Goal: Task Accomplishment & Management: Manage account settings

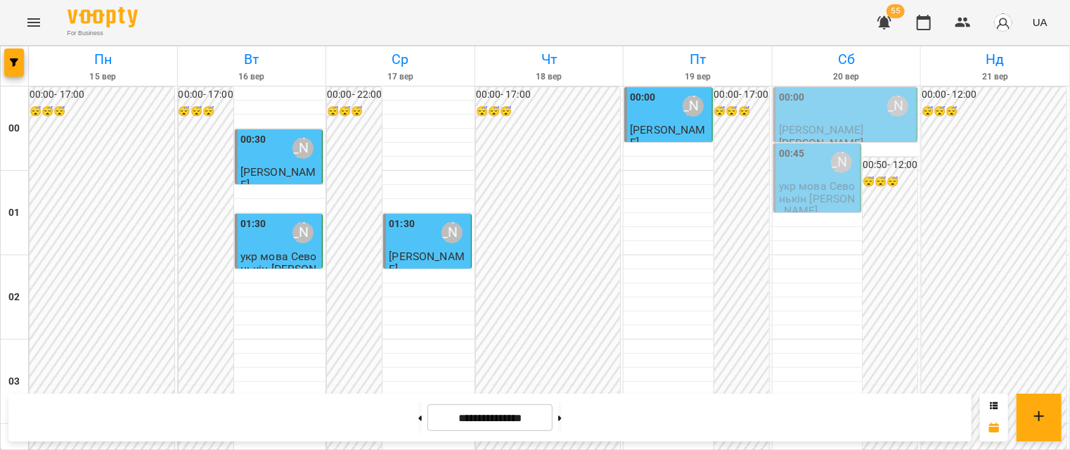
click at [818, 115] on div "00:00 [PERSON_NAME]" at bounding box center [847, 106] width 136 height 32
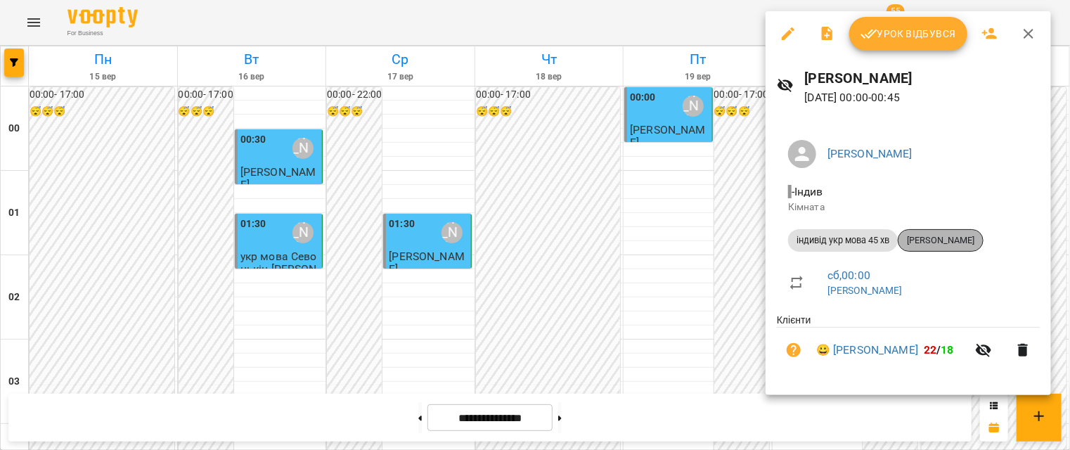
click at [934, 241] on span "[PERSON_NAME]" at bounding box center [941, 240] width 84 height 13
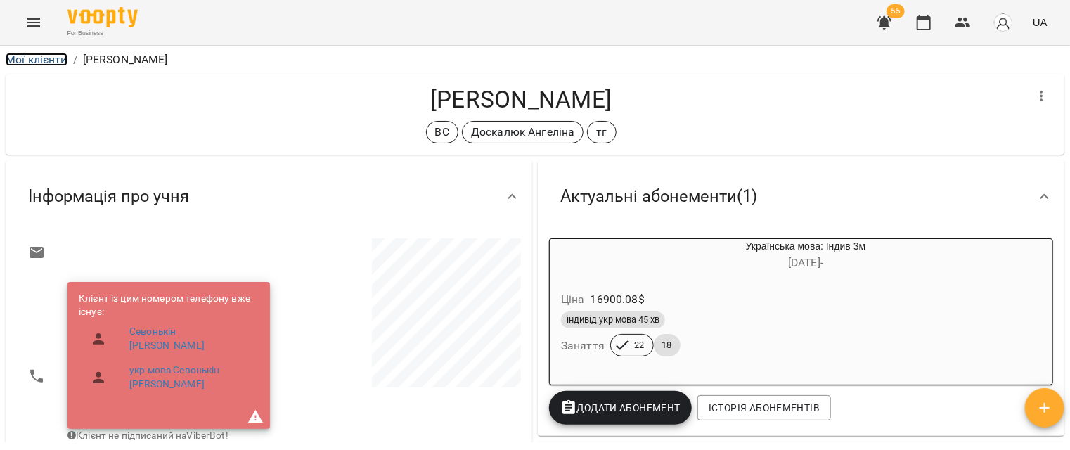
click at [38, 53] on link "Мої клієнти" at bounding box center [37, 59] width 62 height 13
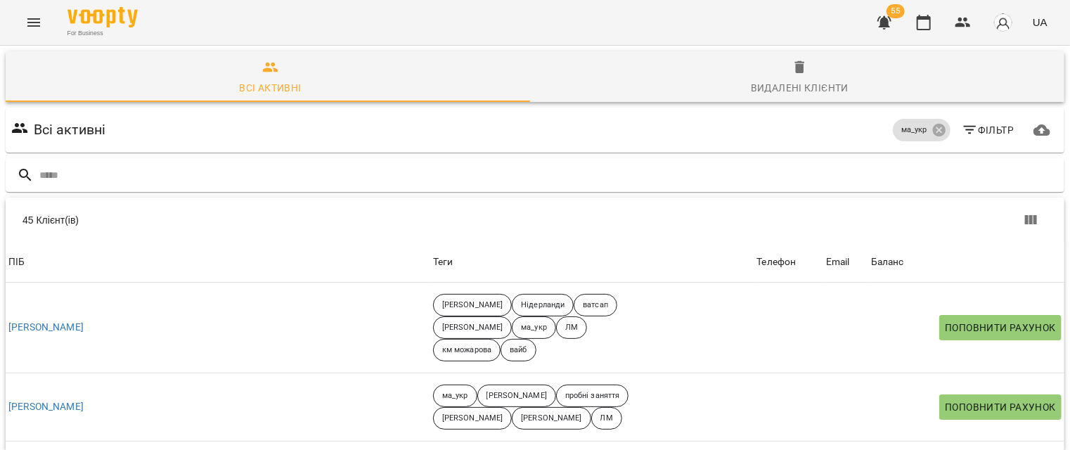
click at [29, 25] on icon "Menu" at bounding box center [33, 22] width 17 height 17
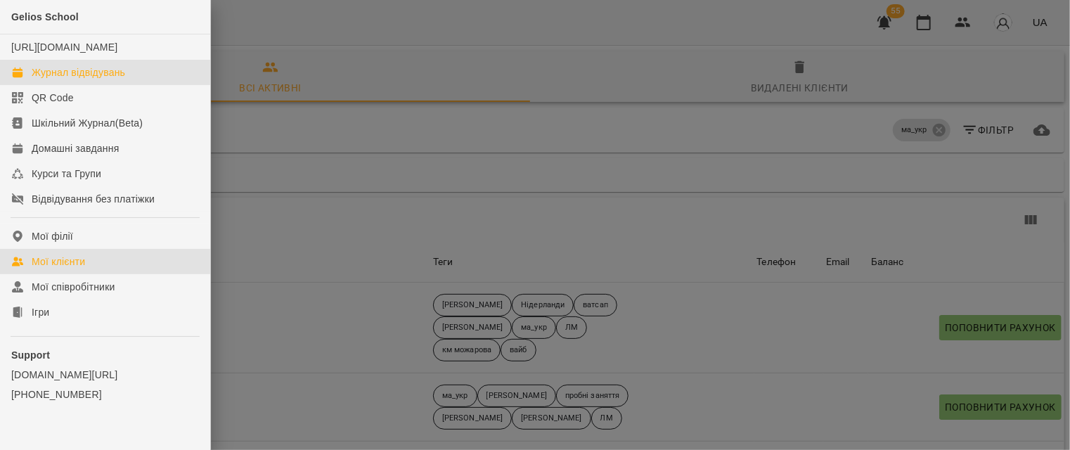
click at [65, 79] on div "Журнал відвідувань" at bounding box center [79, 72] width 94 height 14
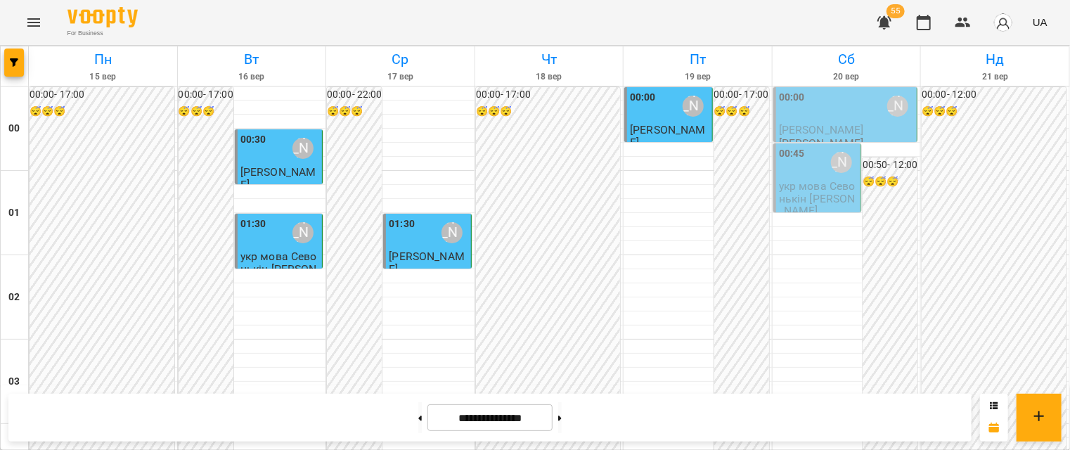
click at [846, 98] on div "00:00 [PERSON_NAME]" at bounding box center [847, 106] width 136 height 32
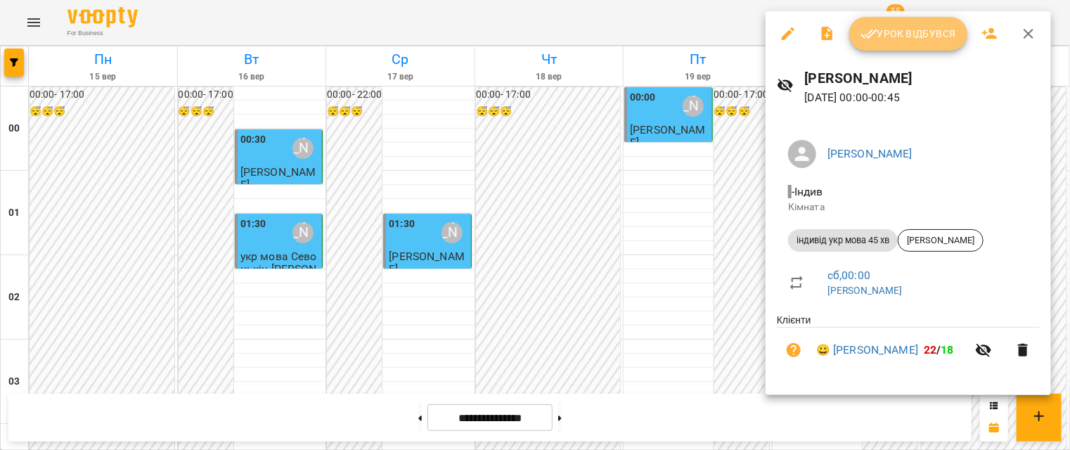
click at [906, 42] on button "Урок відбувся" at bounding box center [908, 34] width 118 height 34
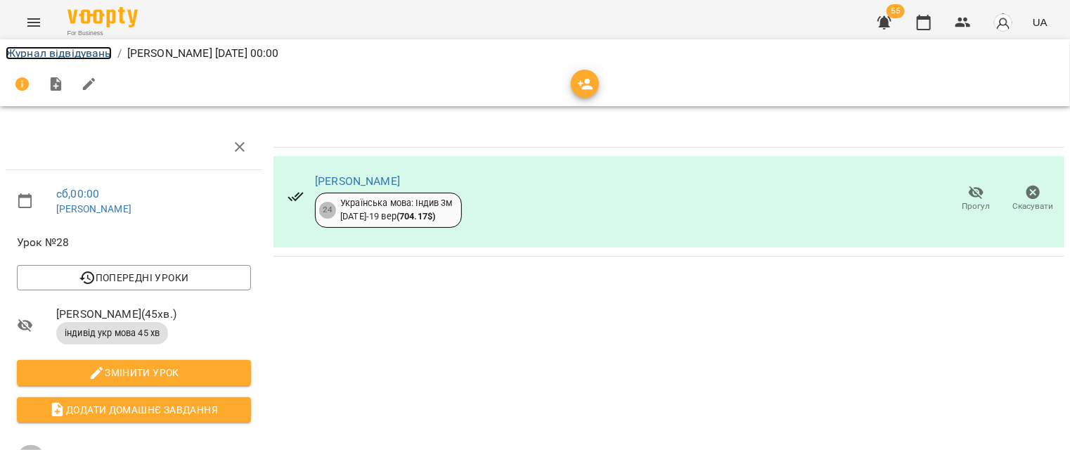
click at [79, 51] on link "Журнал відвідувань" at bounding box center [59, 52] width 106 height 13
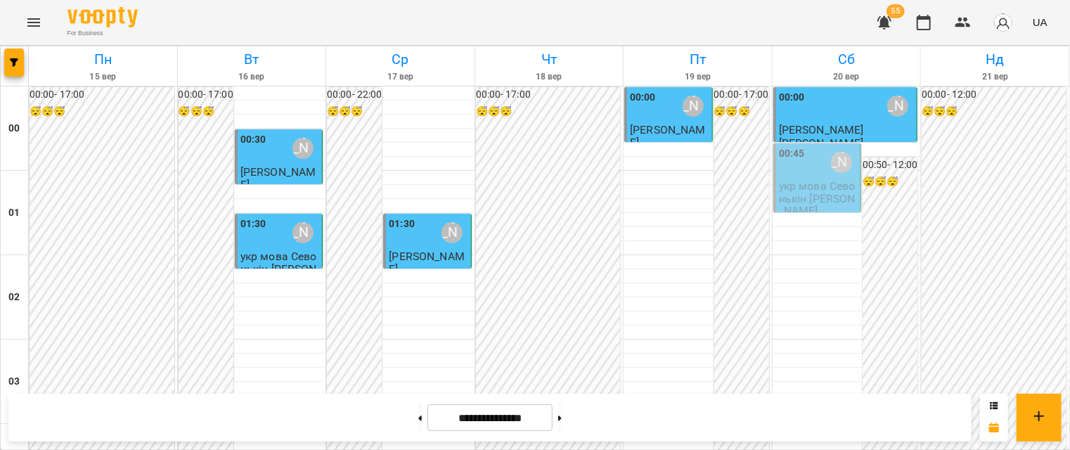
click at [813, 168] on div "00:45 [PERSON_NAME]" at bounding box center [818, 162] width 79 height 32
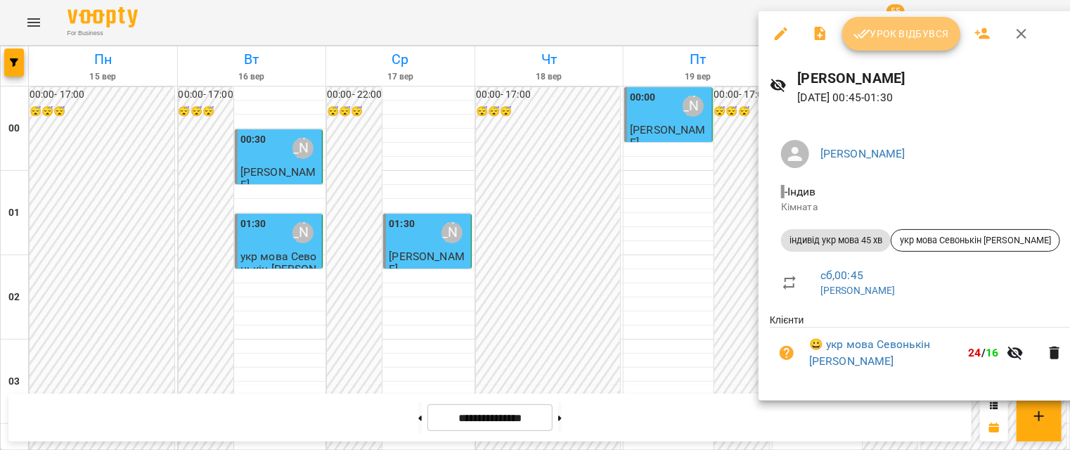
click at [901, 46] on button "Урок відбувся" at bounding box center [901, 34] width 118 height 34
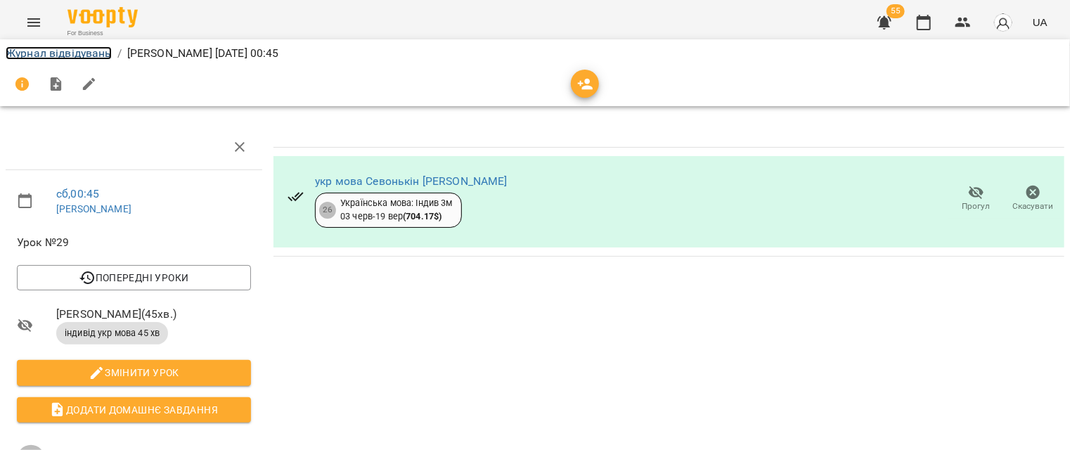
click at [78, 53] on link "Журнал відвідувань" at bounding box center [59, 52] width 106 height 13
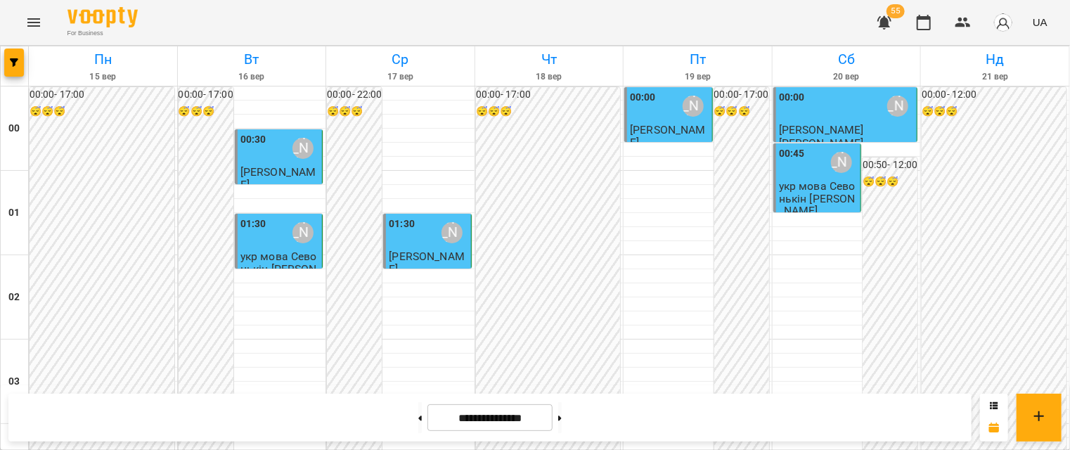
scroll to position [984, 0]
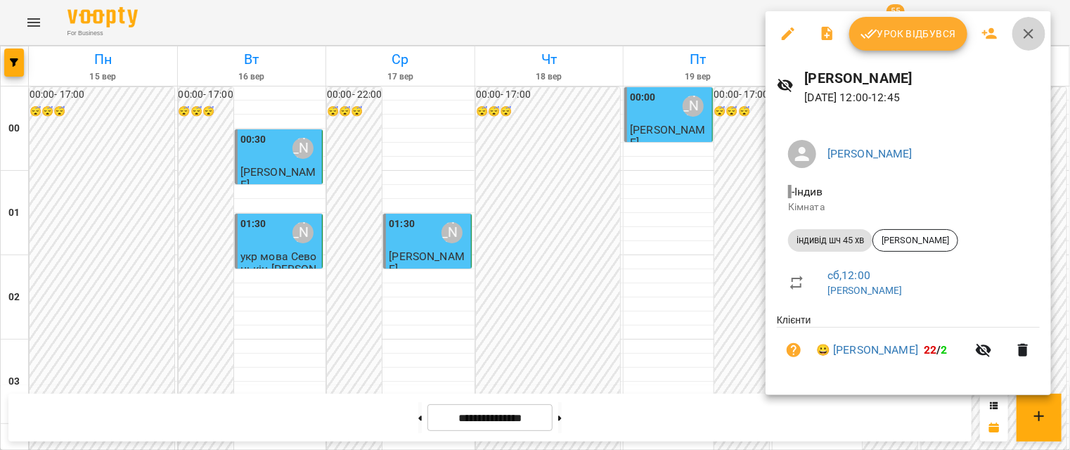
click at [1036, 36] on button "button" at bounding box center [1029, 34] width 34 height 34
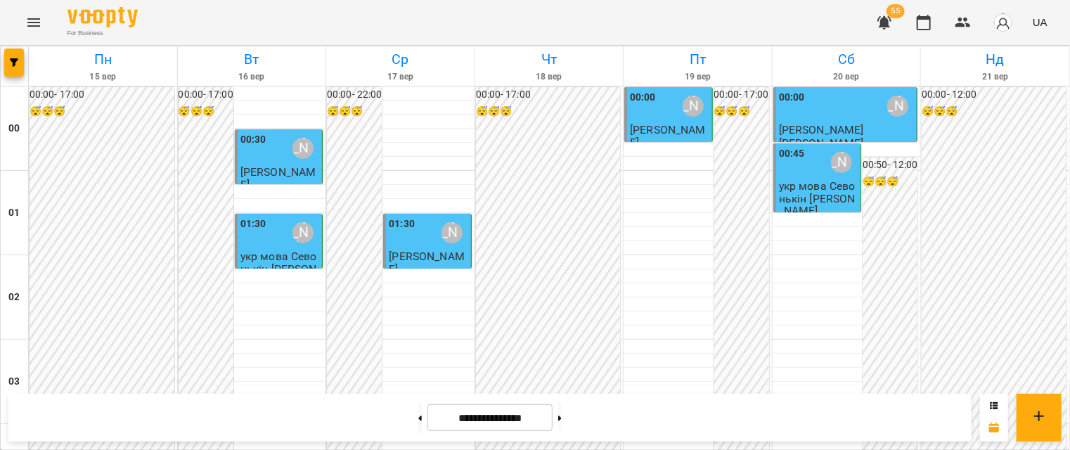
scroll to position [1724, 0]
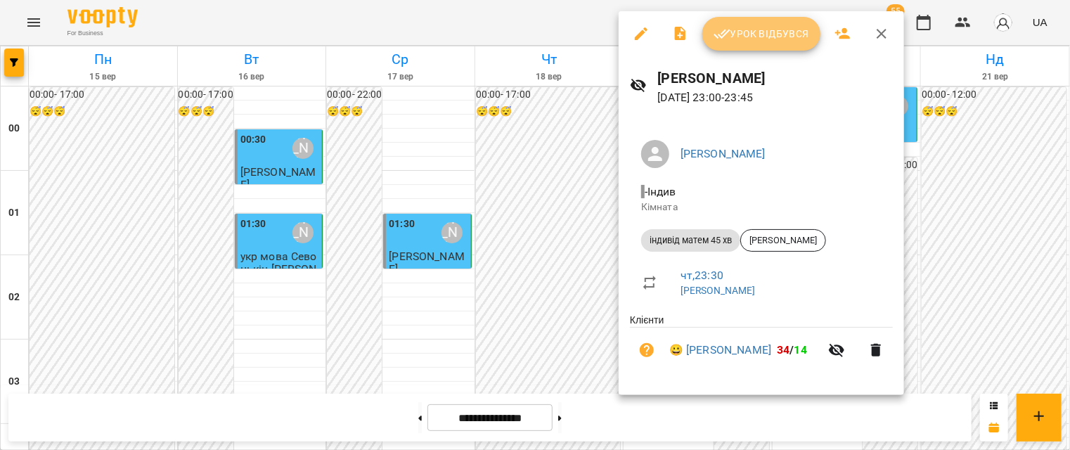
click at [769, 32] on span "Урок відбувся" at bounding box center [762, 33] width 96 height 17
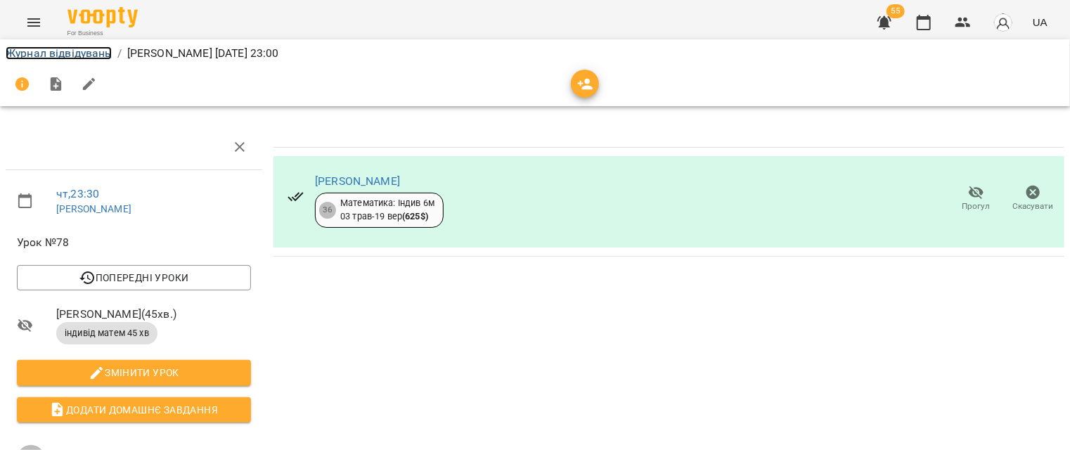
click at [86, 56] on link "Журнал відвідувань" at bounding box center [59, 52] width 106 height 13
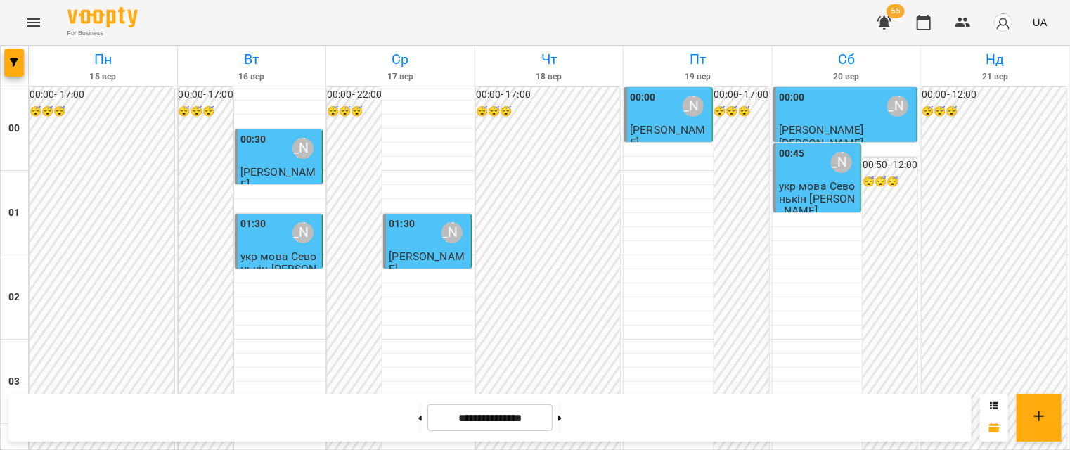
scroll to position [1443, 0]
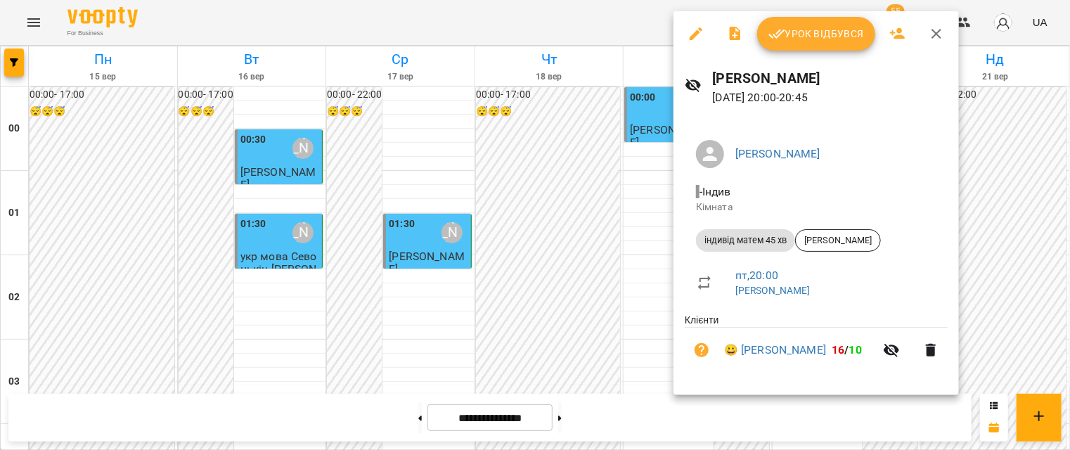
click at [805, 39] on span "Урок відбувся" at bounding box center [816, 33] width 96 height 17
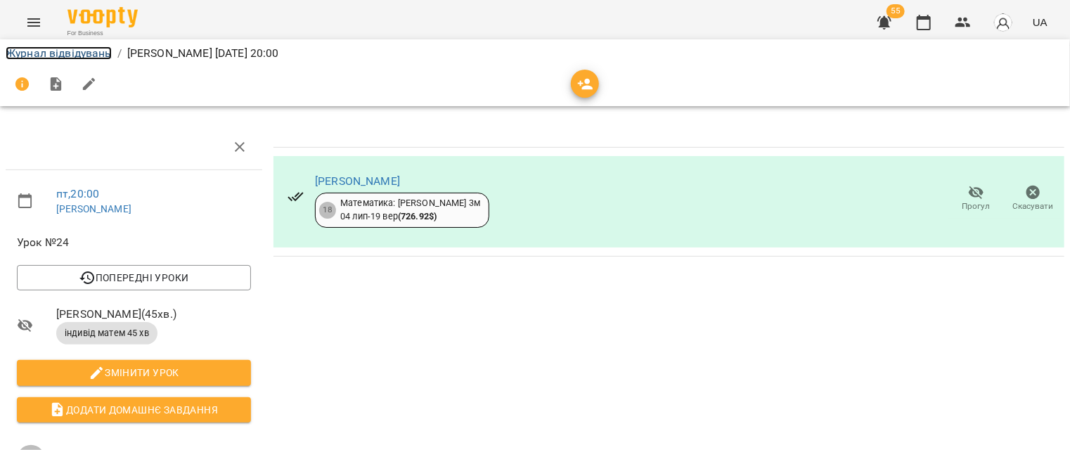
click at [50, 49] on link "Журнал відвідувань" at bounding box center [59, 52] width 106 height 13
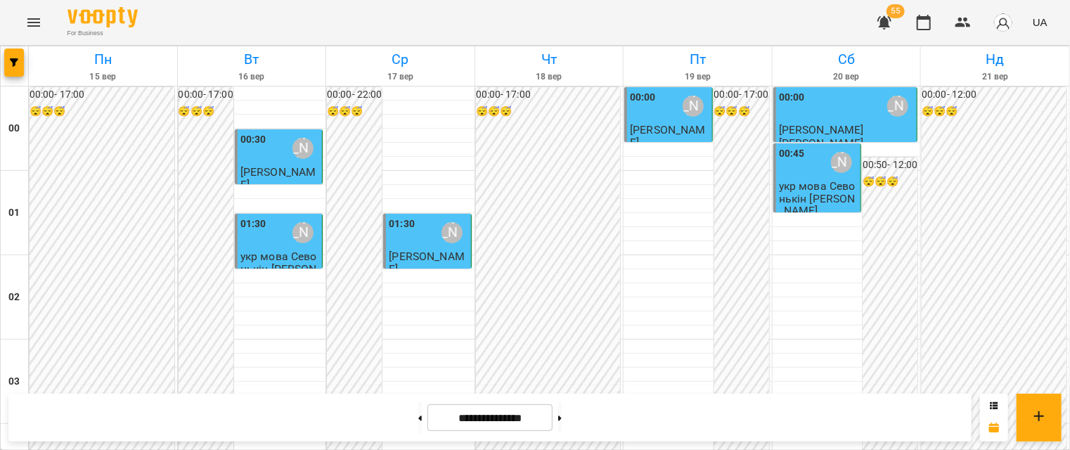
scroll to position [1513, 0]
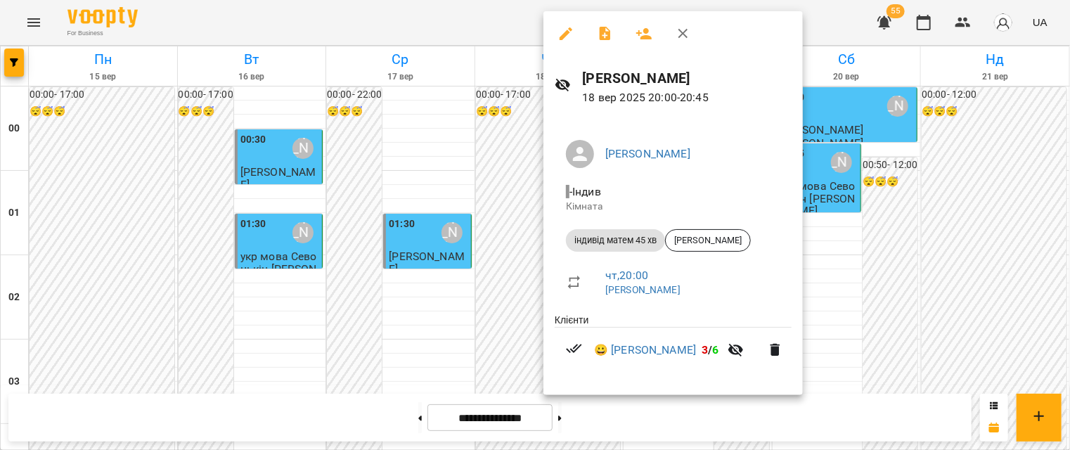
click at [678, 38] on icon "button" at bounding box center [683, 34] width 10 height 10
